Goal: Find specific page/section: Find specific page/section

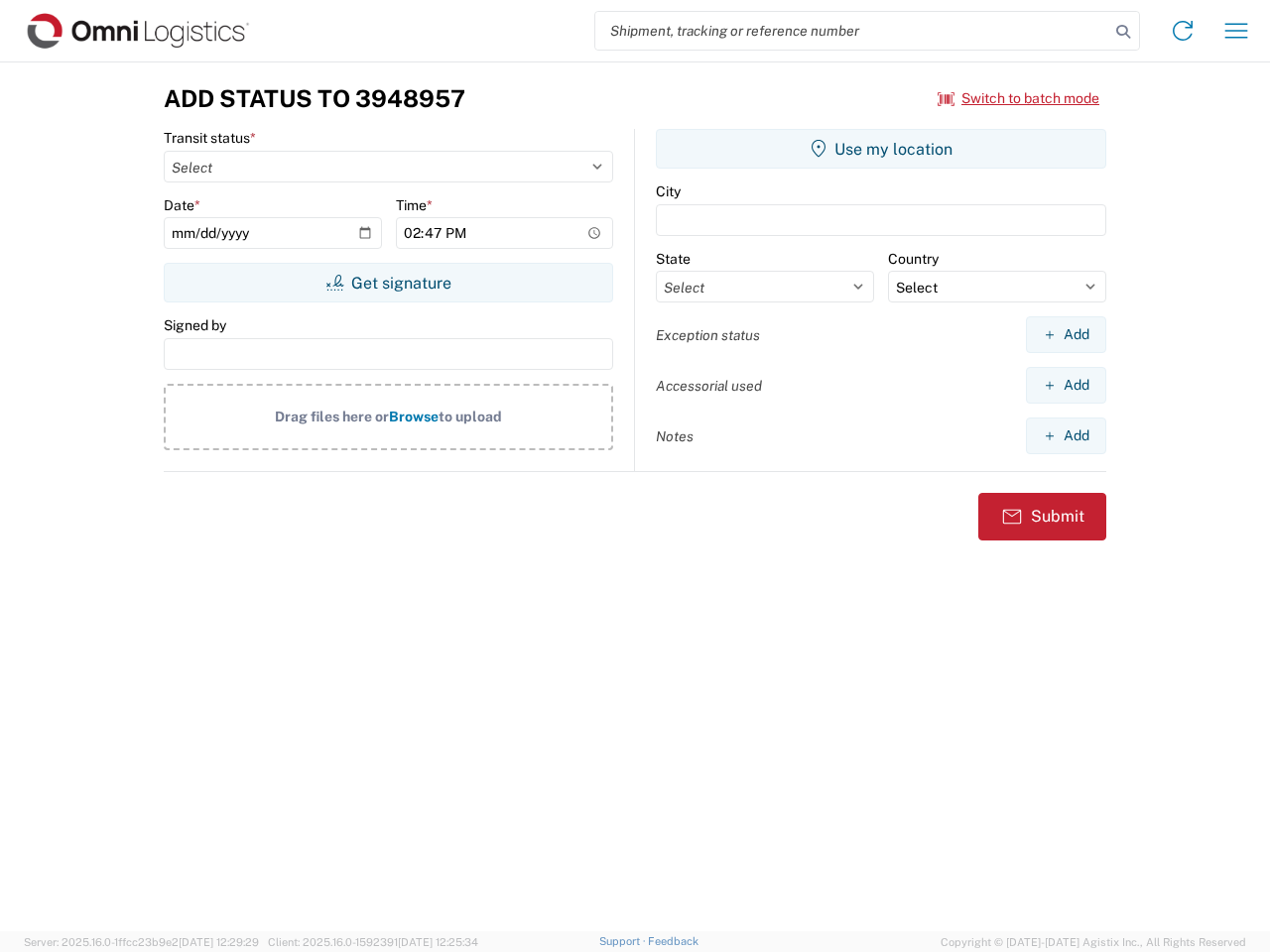
click at [853, 31] on input "search" at bounding box center [853, 31] width 514 height 38
click at [1124, 32] on icon at bounding box center [1124, 32] width 28 height 28
click at [1183, 31] on icon at bounding box center [1183, 31] width 32 height 32
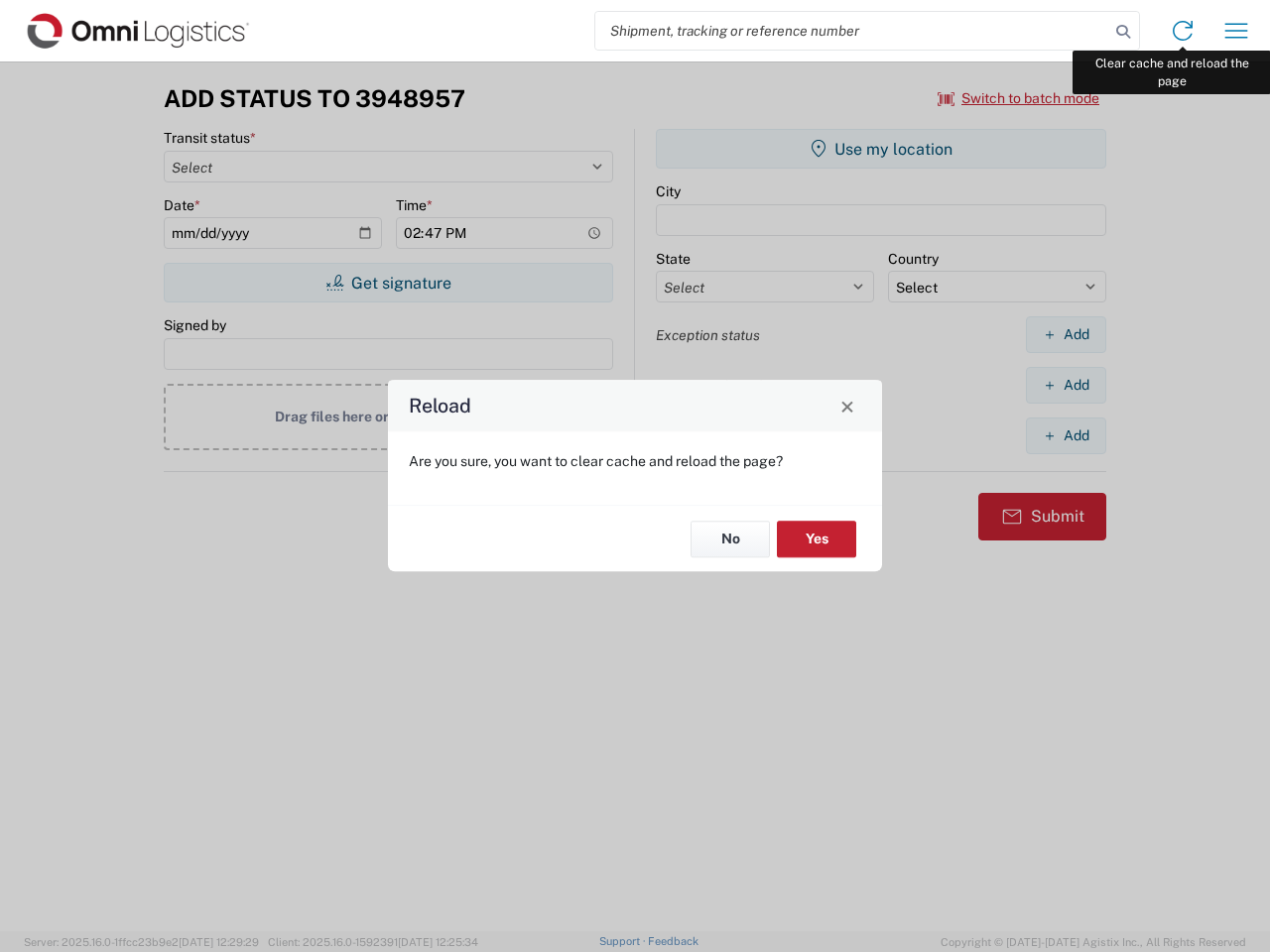
click at [1236, 31] on div "Reload Are you sure, you want to clear cache and reload the page? No Yes" at bounding box center [635, 476] width 1270 height 952
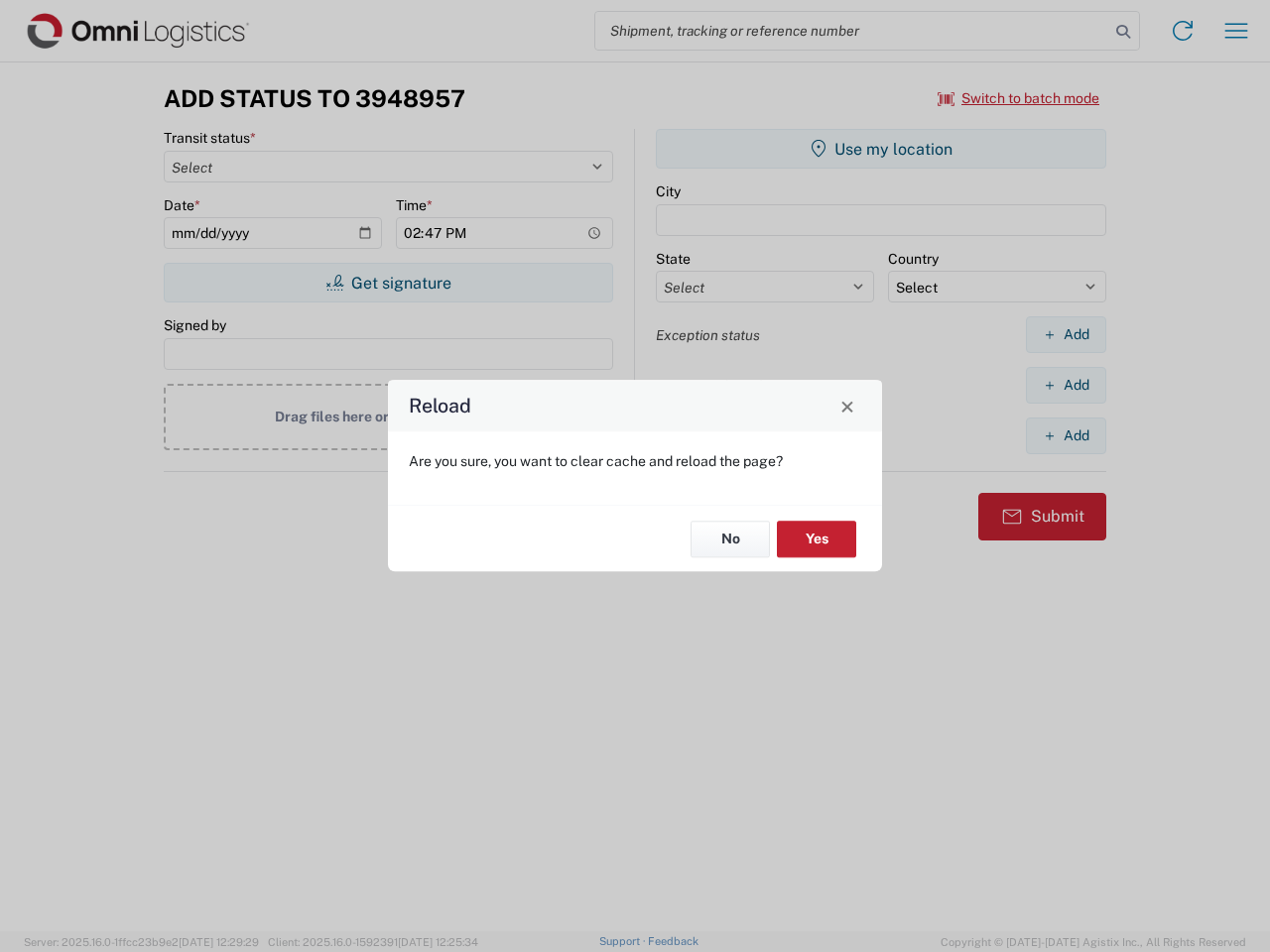
click at [1019, 99] on div "Reload Are you sure, you want to clear cache and reload the page? No Yes" at bounding box center [635, 476] width 1270 height 952
click at [388, 283] on div "Reload Are you sure, you want to clear cache and reload the page? No Yes" at bounding box center [635, 476] width 1270 height 952
click at [882, 148] on div "Reload Are you sure, you want to clear cache and reload the page? No Yes" at bounding box center [635, 476] width 1270 height 952
click at [1066, 335] on div "Reload Are you sure, you want to clear cache and reload the page? No Yes" at bounding box center [635, 476] width 1270 height 952
click at [1066, 385] on div "Reload Are you sure, you want to clear cache and reload the page? No Yes" at bounding box center [635, 476] width 1270 height 952
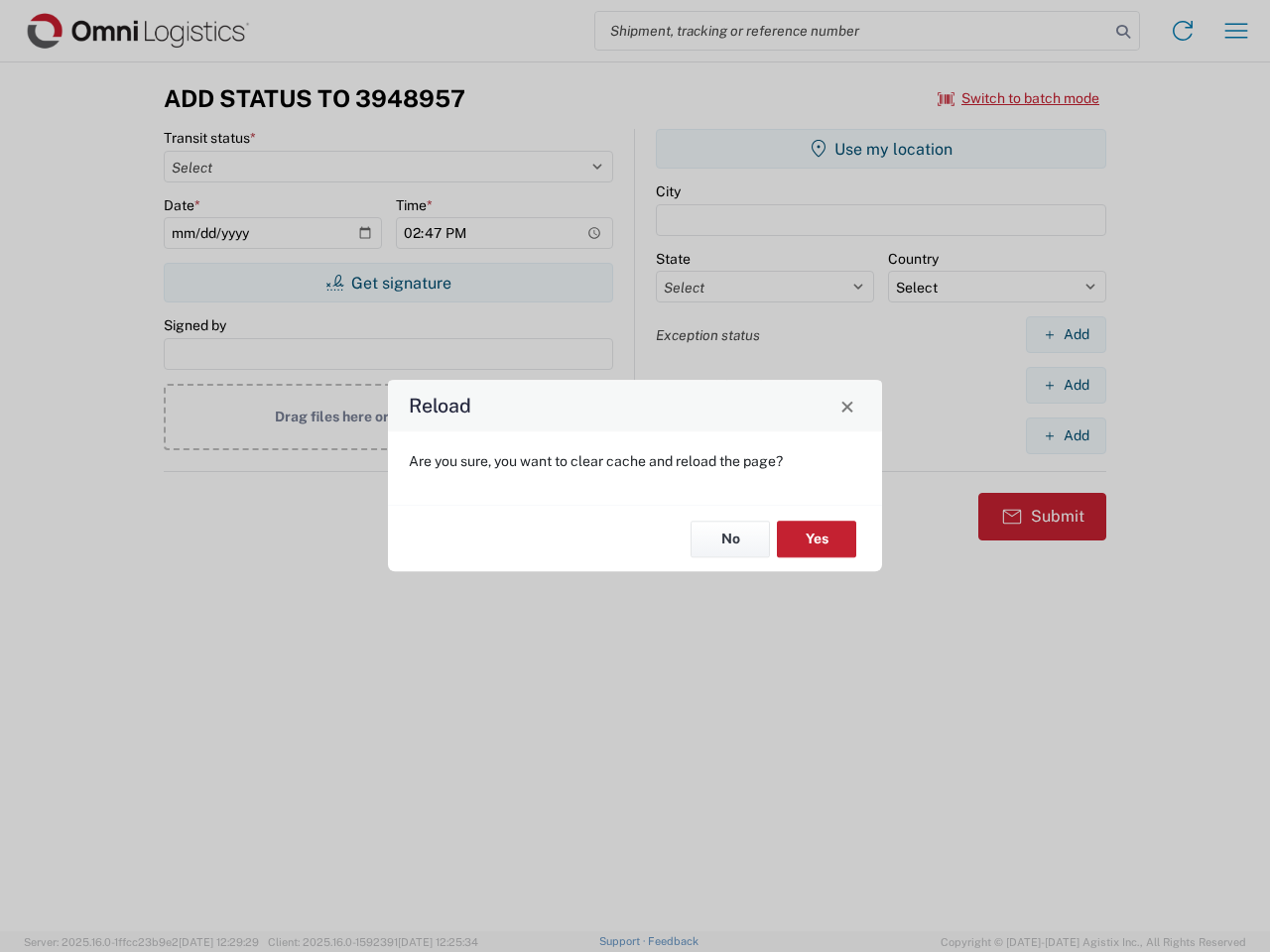
click at [1066, 435] on div "Reload Are you sure, you want to clear cache and reload the page? No Yes" at bounding box center [635, 476] width 1270 height 952
